Goal: Information Seeking & Learning: Learn about a topic

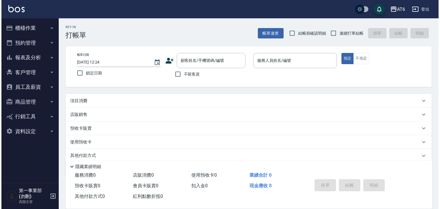
scroll to position [22, 0]
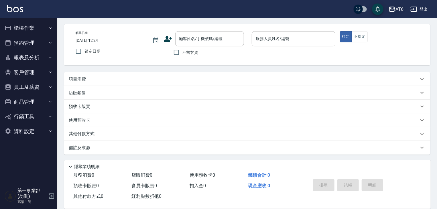
click at [394, 11] on icon "button" at bounding box center [391, 9] width 7 height 7
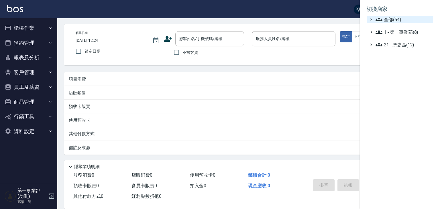
click at [398, 19] on span "全部(54)" at bounding box center [402, 19] width 55 height 7
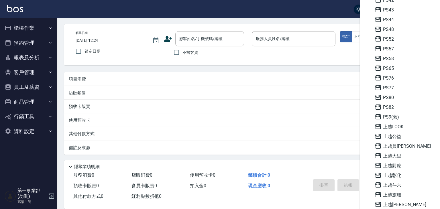
scroll to position [229, 0]
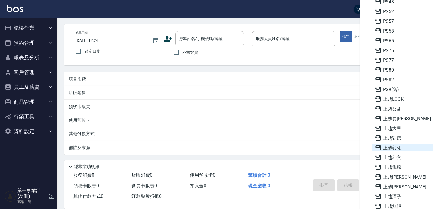
click at [399, 150] on span "上越彰化" at bounding box center [402, 147] width 56 height 7
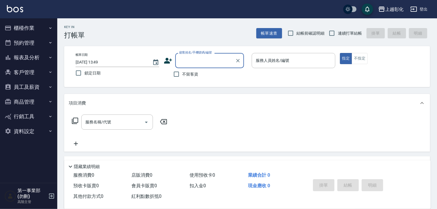
click at [42, 30] on button "櫃檯作業" at bounding box center [28, 28] width 53 height 15
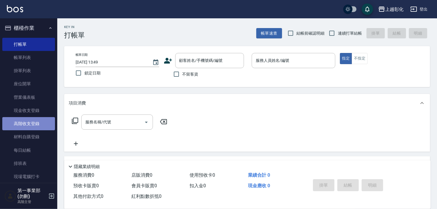
click at [38, 125] on link "高階收支登錄" at bounding box center [28, 123] width 53 height 13
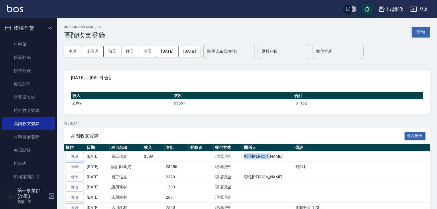
drag, startPoint x: 279, startPoint y: 155, endPoint x: 235, endPoint y: 157, distance: 44.4
click at [235, 157] on tr "修改 2025-10-12 員工借支 2399 現場現金 彰化上越正咩Yuri" at bounding box center [250, 156] width 372 height 10
click at [213, 164] on td at bounding box center [201, 167] width 25 height 10
drag, startPoint x: 279, startPoint y: 179, endPoint x: 229, endPoint y: 174, distance: 50.4
click at [229, 174] on tr "修改 2025-10-09 員工借支 2399 現場現金 彰化上越正咩Yuri" at bounding box center [250, 177] width 372 height 10
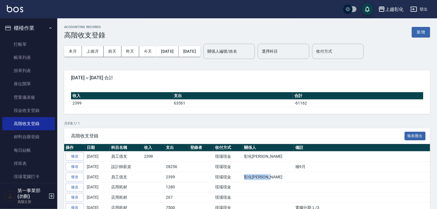
click at [252, 175] on td "彰化上越正咩Yuri" at bounding box center [267, 177] width 51 height 10
drag, startPoint x: 162, startPoint y: 166, endPoint x: 303, endPoint y: 169, distance: 140.9
click at [303, 169] on tr "修改 2025-10-11 設計師薪資 28256 現場現金 補9月" at bounding box center [250, 167] width 372 height 10
click at [303, 169] on td "補9月" at bounding box center [365, 167] width 143 height 10
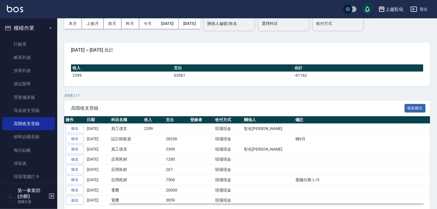
scroll to position [29, 0]
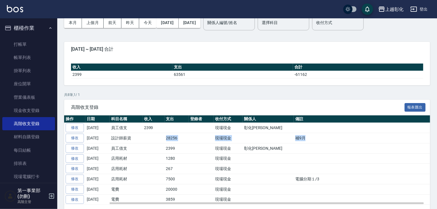
drag, startPoint x: 165, startPoint y: 137, endPoint x: 301, endPoint y: 141, distance: 135.7
click at [301, 141] on tr "修改 2025-10-11 設計師薪資 28256 現場現金 補9月" at bounding box center [250, 138] width 372 height 10
click at [301, 141] on td "補9月" at bounding box center [365, 138] width 143 height 10
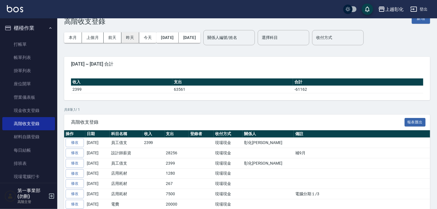
scroll to position [0, 0]
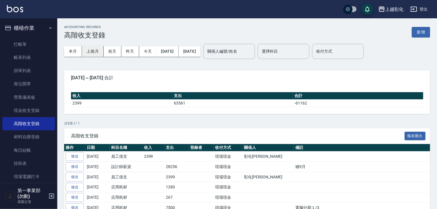
click at [97, 55] on button "上個月" at bounding box center [93, 51] width 22 height 11
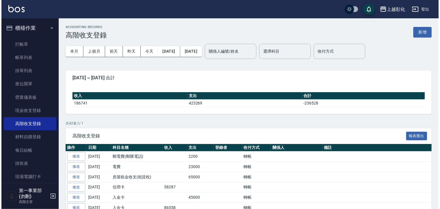
scroll to position [114, 0]
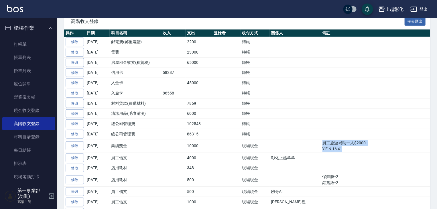
drag, startPoint x: 343, startPoint y: 148, endPoint x: 306, endPoint y: 147, distance: 37.5
click at [306, 147] on tr "修改 2025-09-28 業績獎金 10000 現場現金 員工旅遊補助一人$2000 | Y E N 16 41" at bounding box center [250, 145] width 372 height 13
click at [329, 149] on td "員工旅遊補助一人$2000 | Y E N 16 41" at bounding box center [378, 145] width 115 height 13
click at [397, 12] on div "上越彰化" at bounding box center [394, 9] width 18 height 7
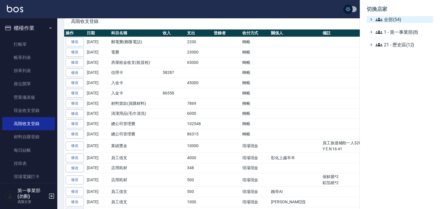
click at [394, 17] on span "全部(54)" at bounding box center [402, 19] width 55 height 7
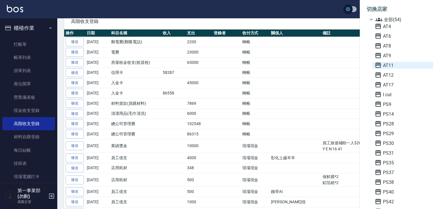
click at [394, 63] on span "AT11" at bounding box center [402, 65] width 56 height 7
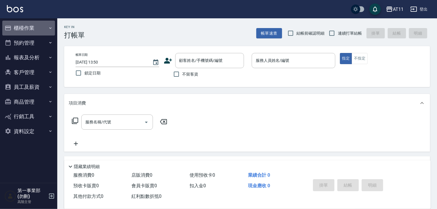
click at [38, 30] on button "櫃檯作業" at bounding box center [28, 28] width 53 height 15
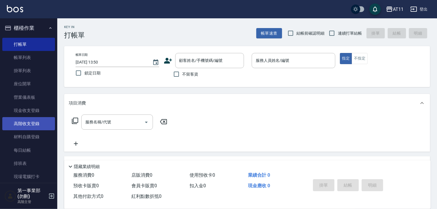
click at [25, 120] on link "高階收支登錄" at bounding box center [28, 123] width 53 height 13
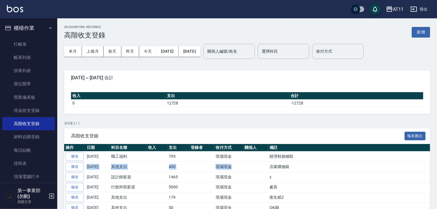
drag, startPoint x: 303, startPoint y: 158, endPoint x: 262, endPoint y: 161, distance: 41.4
click at [262, 161] on tbody "修改 2025-10-13 職工福利 795 現場現金 經理秋旅補助 修改 2025-10-13 其他支出 400 現場現金 店家購物袋 修改 2025-10…" at bounding box center [250, 197] width 372 height 92
click at [305, 173] on td "z" at bounding box center [352, 177] width 168 height 10
drag, startPoint x: 262, startPoint y: 176, endPoint x: 292, endPoint y: 187, distance: 31.9
click at [292, 187] on tbody "修改 2025-10-13 職工福利 795 現場現金 經理秋旅補助 修改 2025-10-13 其他支出 400 現場現金 店家購物袋 修改 2025-10…" at bounding box center [250, 197] width 372 height 92
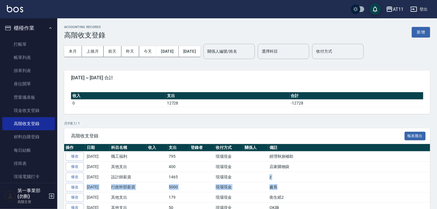
click at [292, 187] on td "處長" at bounding box center [352, 187] width 168 height 10
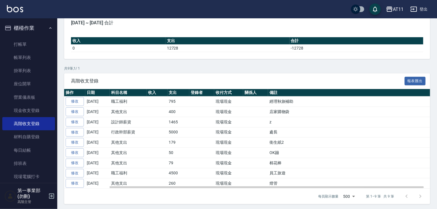
scroll to position [55, 0]
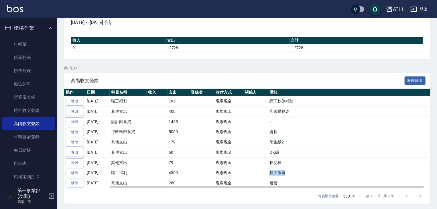
drag, startPoint x: 294, startPoint y: 169, endPoint x: 258, endPoint y: 169, distance: 36.1
click at [258, 169] on tr "修改 2025-10-03 職工福利 4500 現場現金 員工旅遊" at bounding box center [250, 173] width 372 height 10
click at [285, 157] on td "棉花棒" at bounding box center [352, 162] width 168 height 10
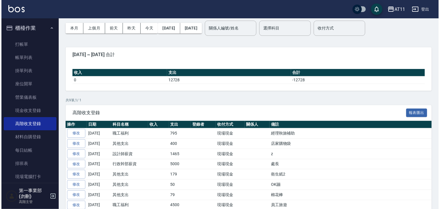
scroll to position [0, 0]
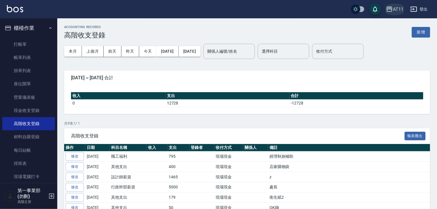
click at [397, 8] on div "AT11" at bounding box center [398, 9] width 11 height 7
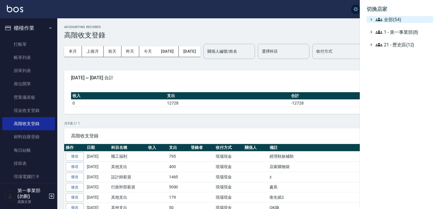
click at [390, 16] on span "全部(54)" at bounding box center [402, 19] width 55 height 7
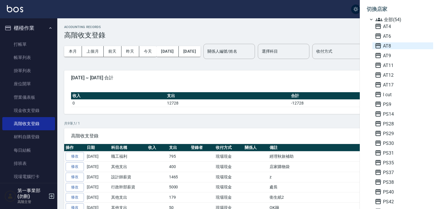
click at [390, 48] on span "AT8" at bounding box center [402, 45] width 56 height 7
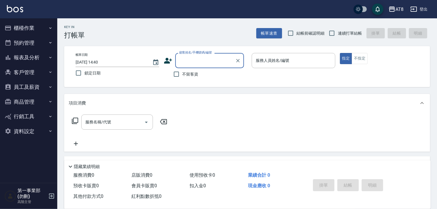
click at [31, 59] on button "報表及分析" at bounding box center [28, 57] width 53 height 15
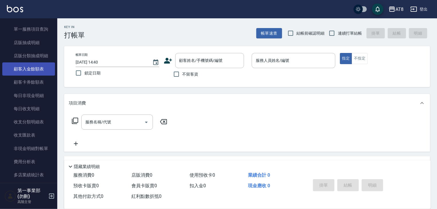
scroll to position [458, 0]
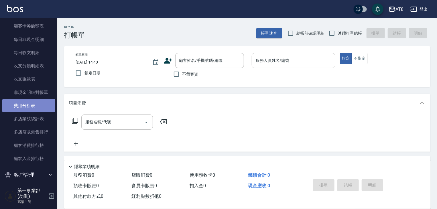
click at [39, 109] on link "費用分析表" at bounding box center [28, 105] width 53 height 13
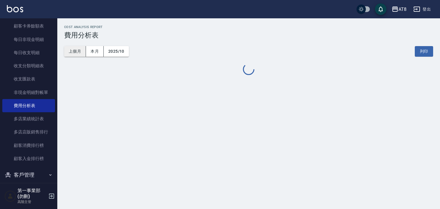
click at [77, 53] on button "上個月" at bounding box center [75, 51] width 22 height 11
